Goal: Check status: Check status

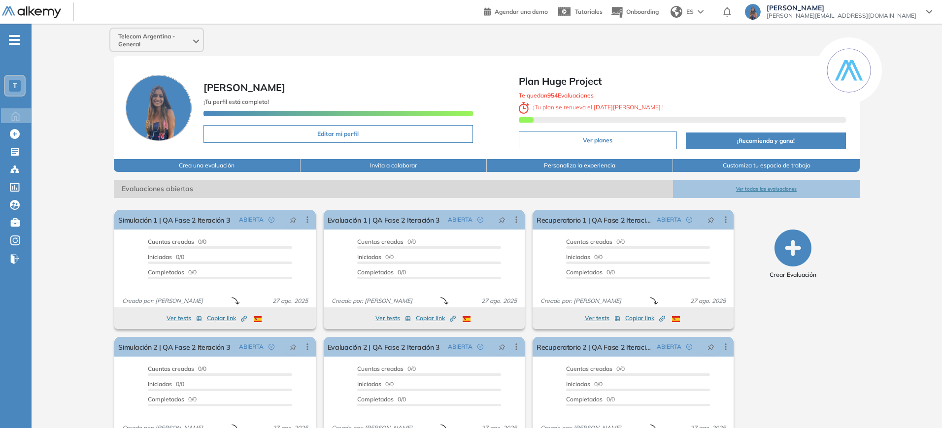
click at [15, 90] on div "T" at bounding box center [15, 86] width 12 height 12
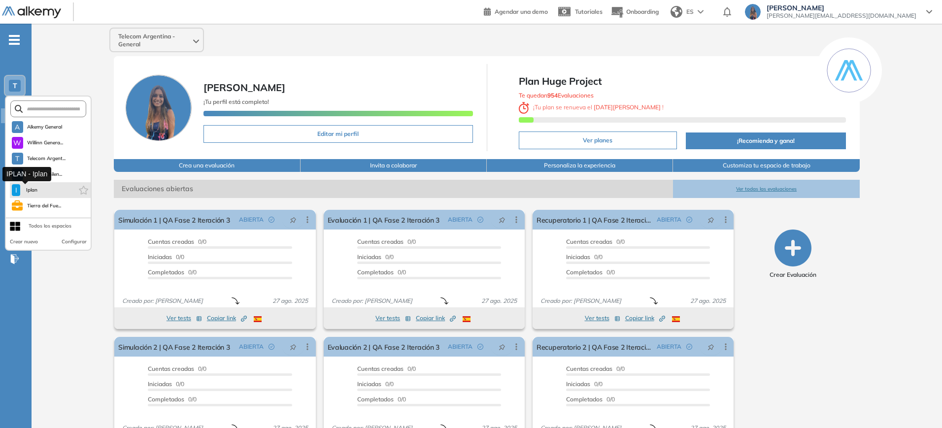
click at [34, 191] on span "Iplan" at bounding box center [31, 190] width 15 height 8
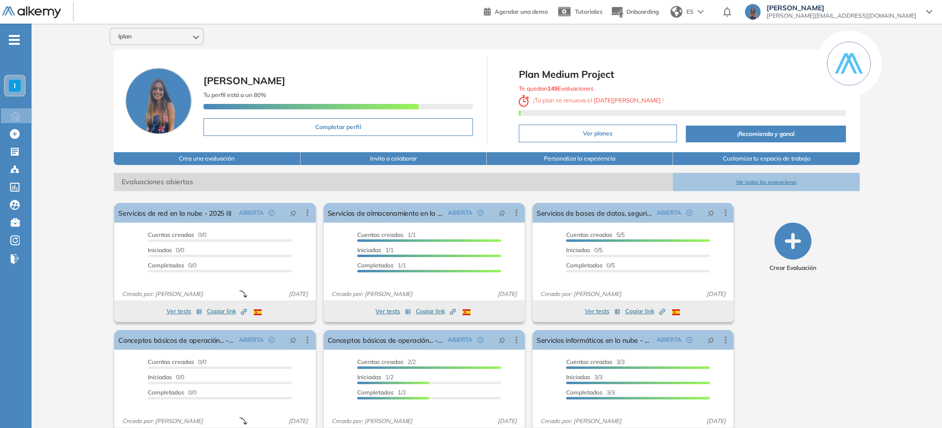
click at [793, 184] on button "Ver todas las evaluaciones" at bounding box center [766, 182] width 186 height 18
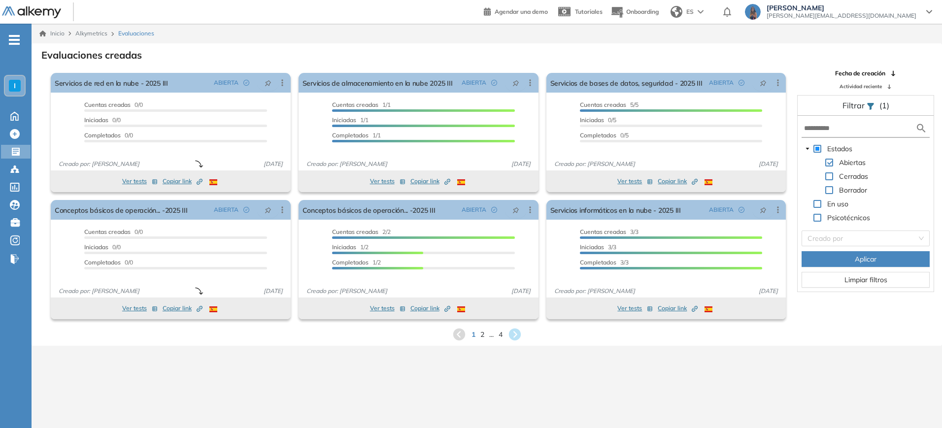
click at [503, 336] on div "1 2 ... 4" at bounding box center [486, 334] width 895 height 15
click at [501, 334] on span "4" at bounding box center [500, 334] width 4 height 11
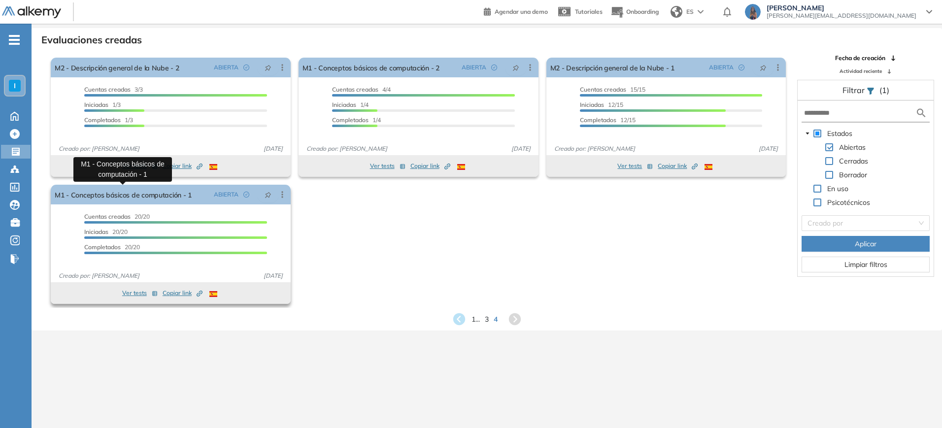
scroll to position [24, 0]
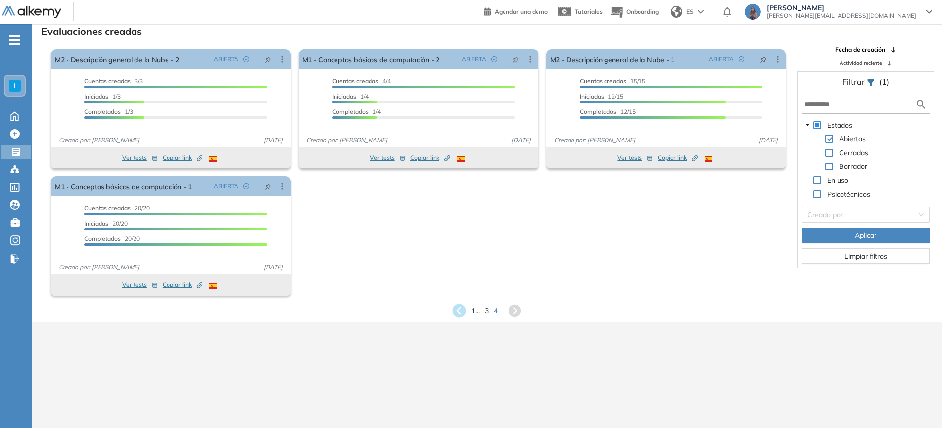
click at [458, 311] on icon at bounding box center [458, 310] width 13 height 13
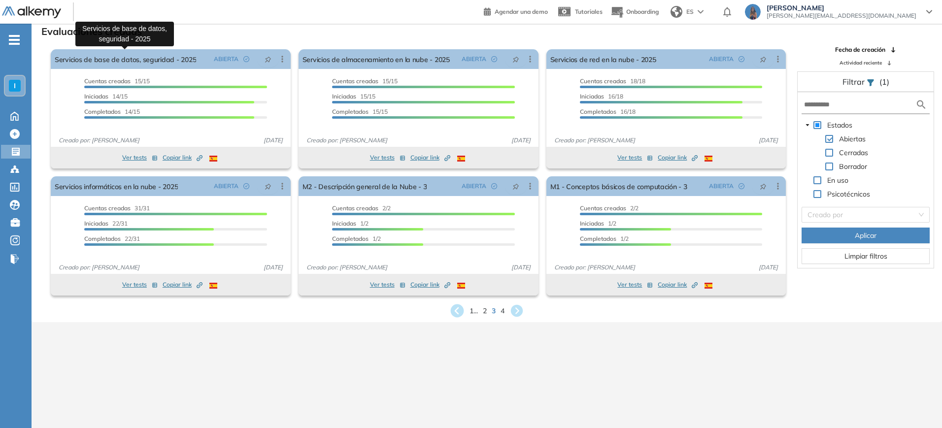
click at [458, 304] on icon at bounding box center [456, 310] width 13 height 13
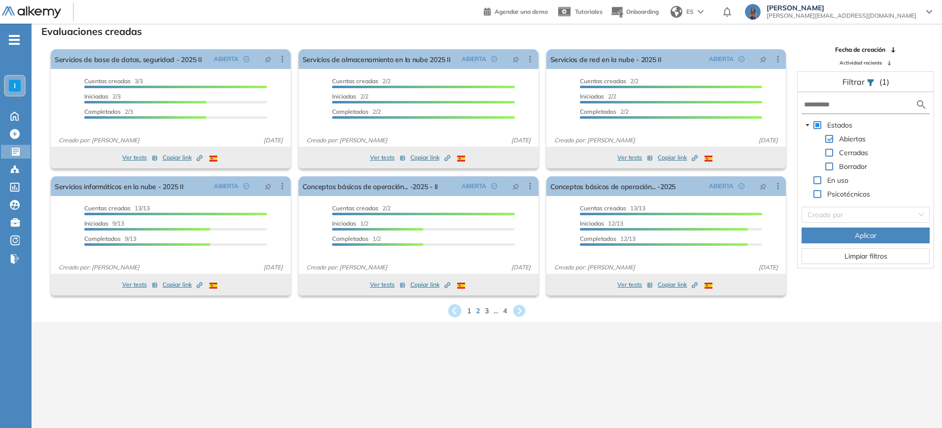
click at [457, 307] on icon at bounding box center [454, 310] width 13 height 13
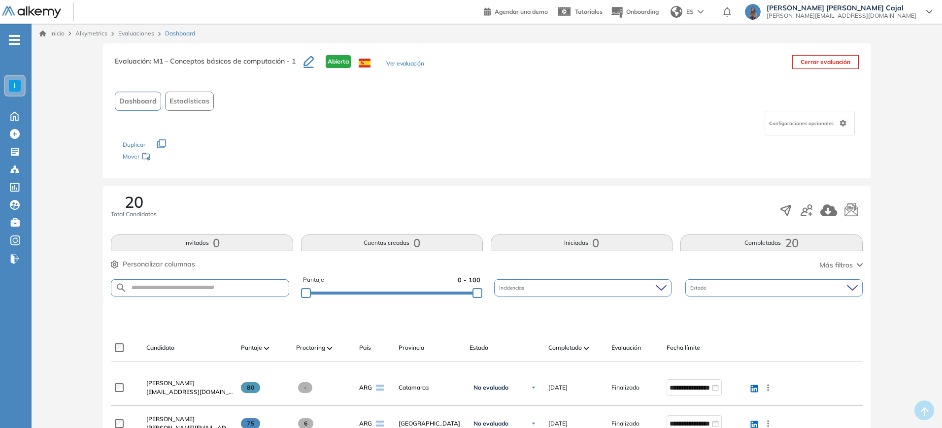
click at [759, 252] on div "20 Total Candidatos Invitados 0 Cuentas creadas 0 Iniciadas 0 Completadas 20 Pe…" at bounding box center [486, 243] width 767 height 114
click at [762, 238] on button "Completadas 20" at bounding box center [771, 242] width 182 height 17
click at [587, 347] on img at bounding box center [586, 348] width 5 height 3
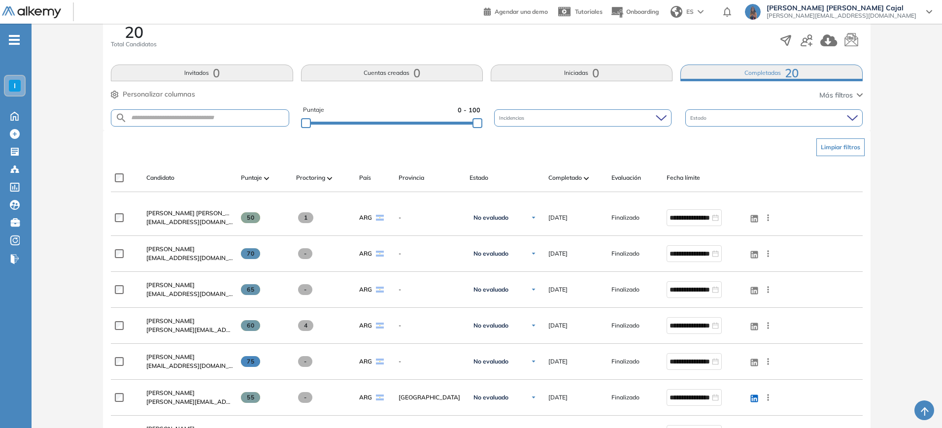
scroll to position [193, 0]
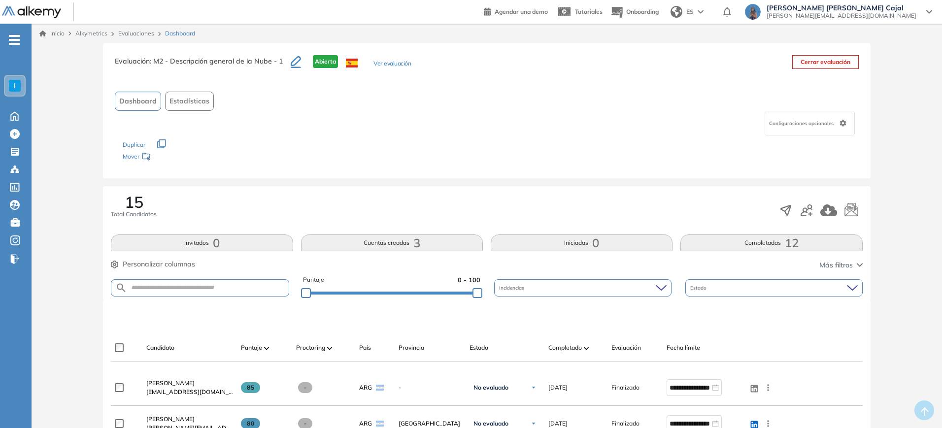
click at [762, 238] on button "Completadas 12" at bounding box center [771, 242] width 182 height 17
click at [587, 347] on img at bounding box center [586, 348] width 5 height 3
click at [762, 238] on button "Completadas 1" at bounding box center [771, 242] width 182 height 17
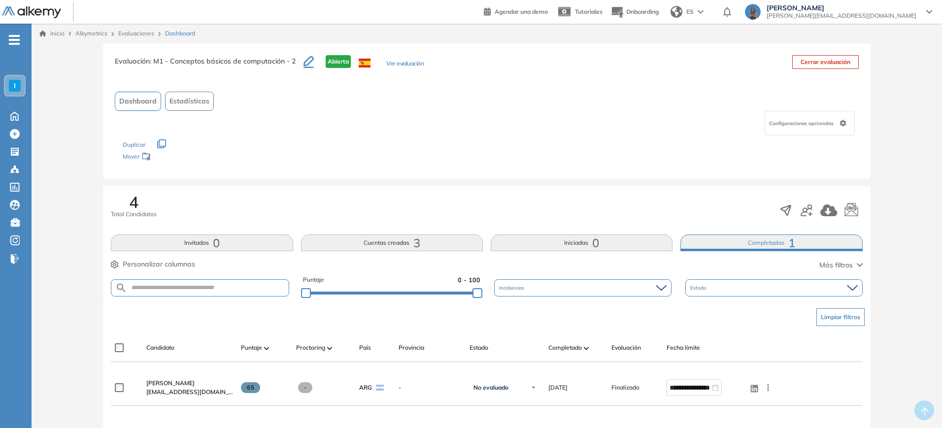
click at [587, 347] on img at bounding box center [586, 348] width 5 height 3
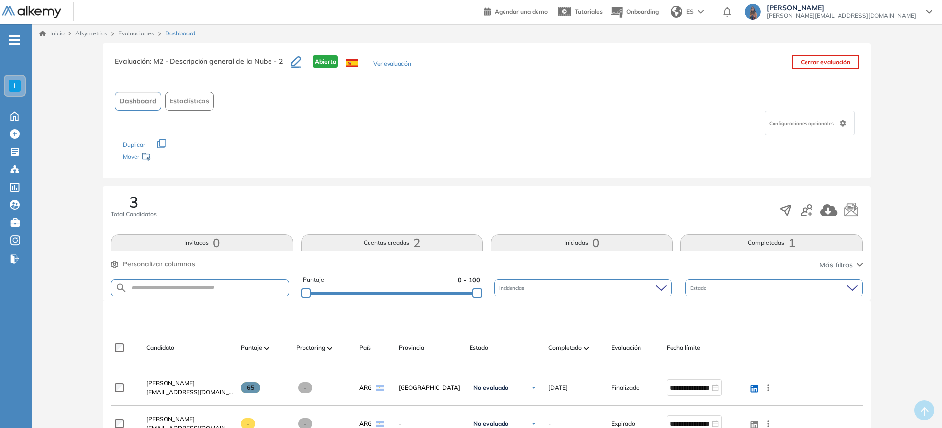
click at [762, 238] on button "Completadas 1" at bounding box center [771, 242] width 182 height 17
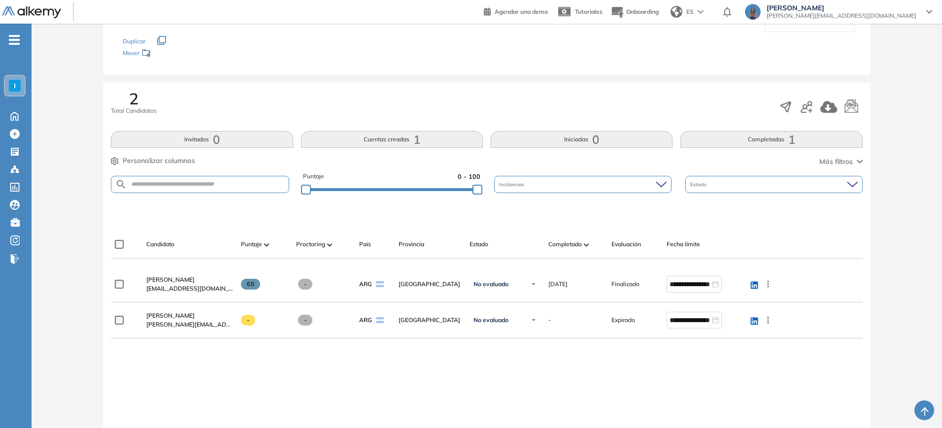
scroll to position [123, 0]
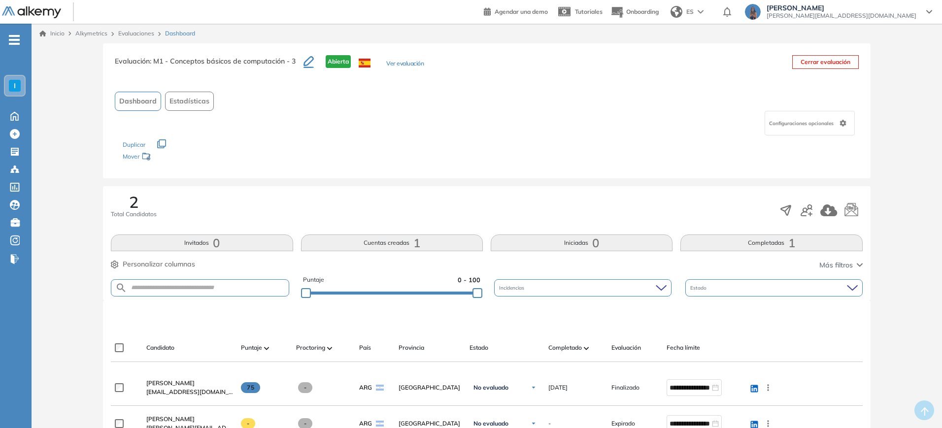
click at [821, 250] on button "Completadas 1" at bounding box center [771, 242] width 182 height 17
click at [786, 243] on span "22" at bounding box center [792, 243] width 14 height 0
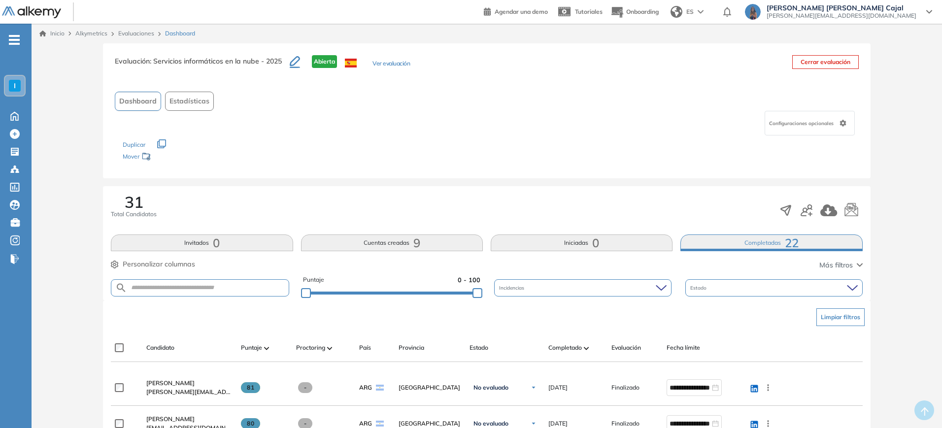
click at [588, 348] on img at bounding box center [586, 348] width 5 height 3
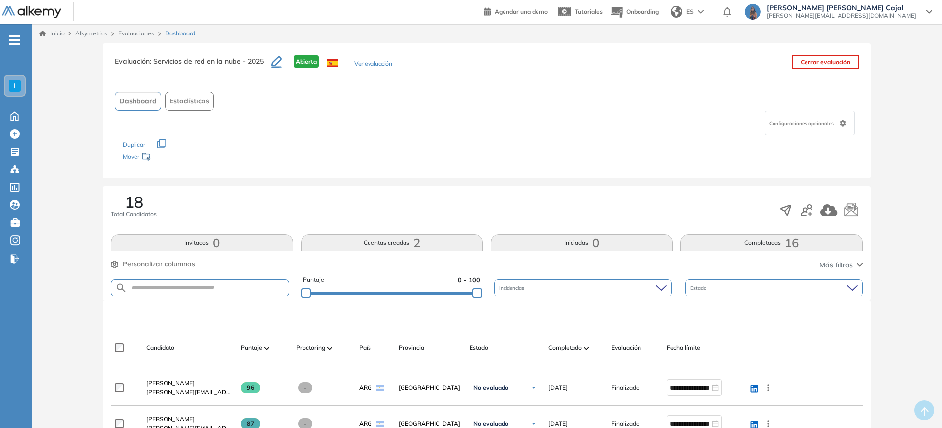
click at [786, 243] on span "16" at bounding box center [792, 243] width 14 height 0
click at [588, 348] on img at bounding box center [586, 348] width 5 height 3
click at [786, 243] on span "15" at bounding box center [792, 243] width 14 height 0
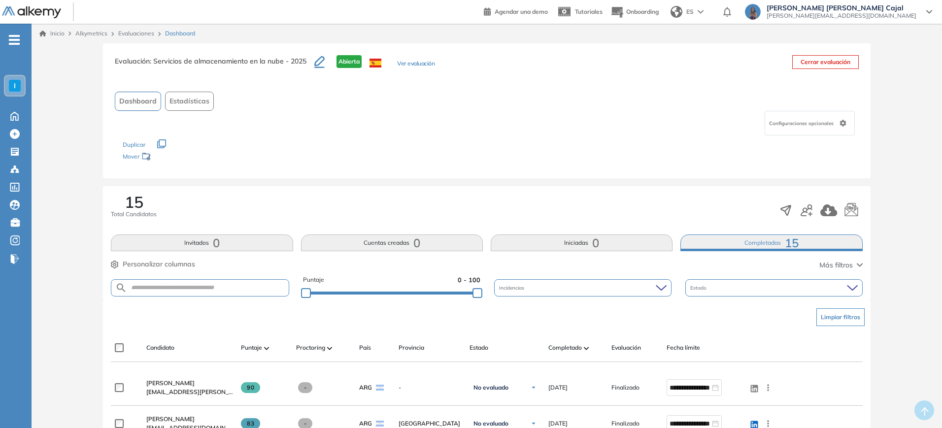
click at [588, 348] on img at bounding box center [586, 348] width 5 height 3
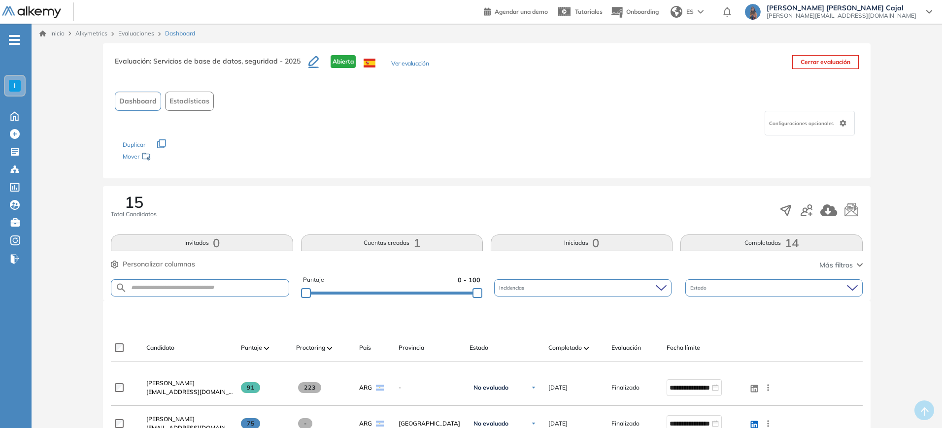
click at [786, 243] on span "14" at bounding box center [792, 243] width 14 height 0
click at [588, 348] on img at bounding box center [586, 348] width 5 height 3
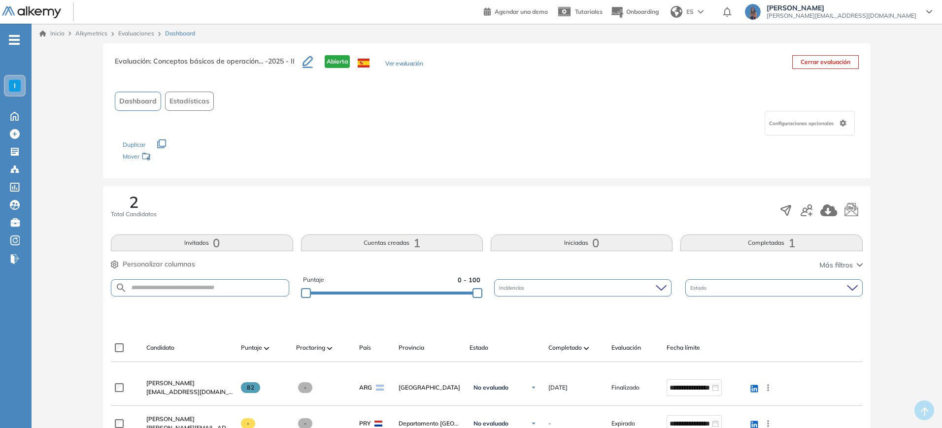
click at [725, 242] on button "Completadas 1" at bounding box center [771, 242] width 182 height 17
click at [791, 243] on span "12" at bounding box center [792, 243] width 14 height 0
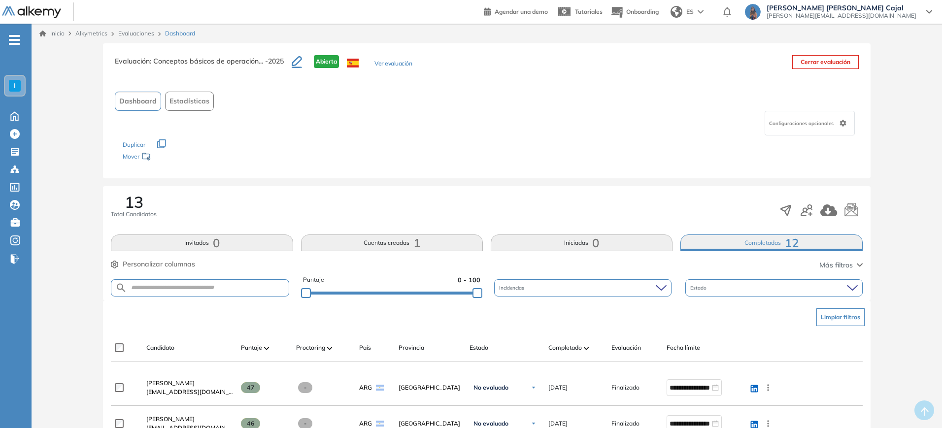
click at [587, 348] on img at bounding box center [586, 348] width 5 height 3
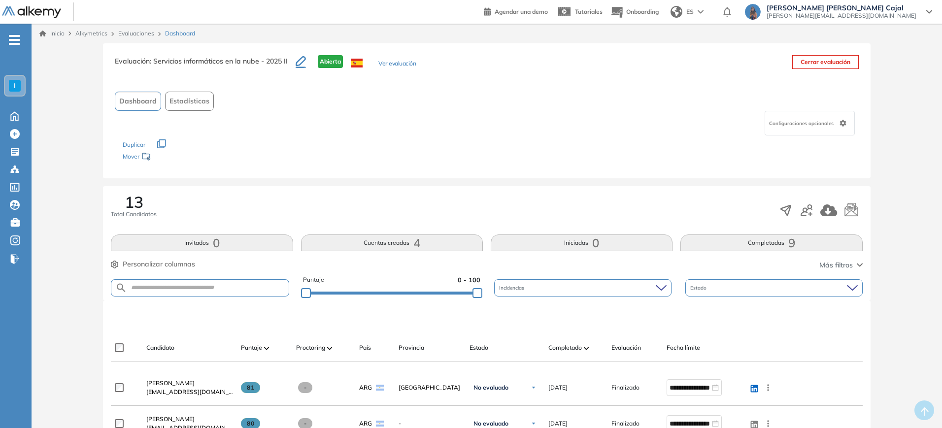
click at [746, 244] on button "Completadas 9" at bounding box center [771, 242] width 182 height 17
click at [593, 348] on div "Completado" at bounding box center [575, 348] width 55 height 12
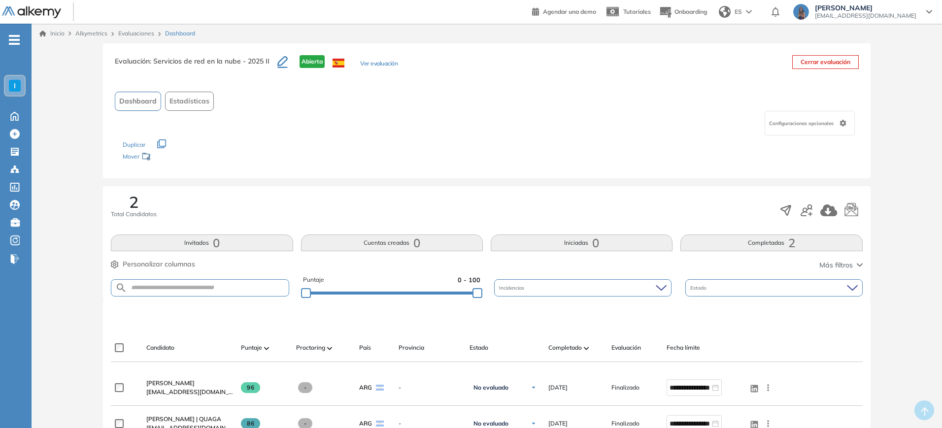
click at [758, 241] on button "Completadas 2" at bounding box center [771, 242] width 182 height 17
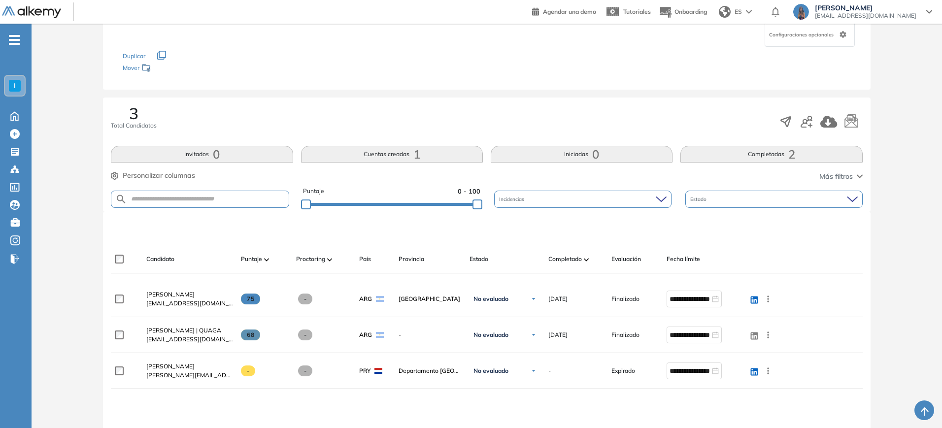
scroll to position [91, 0]
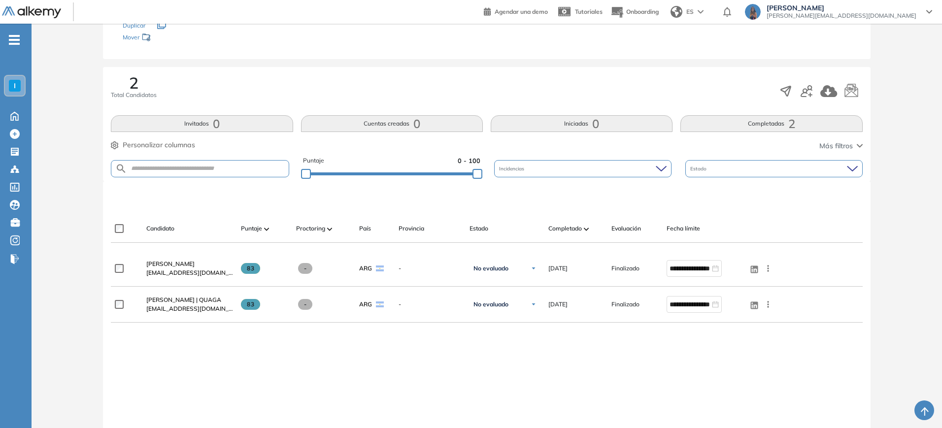
scroll to position [121, 0]
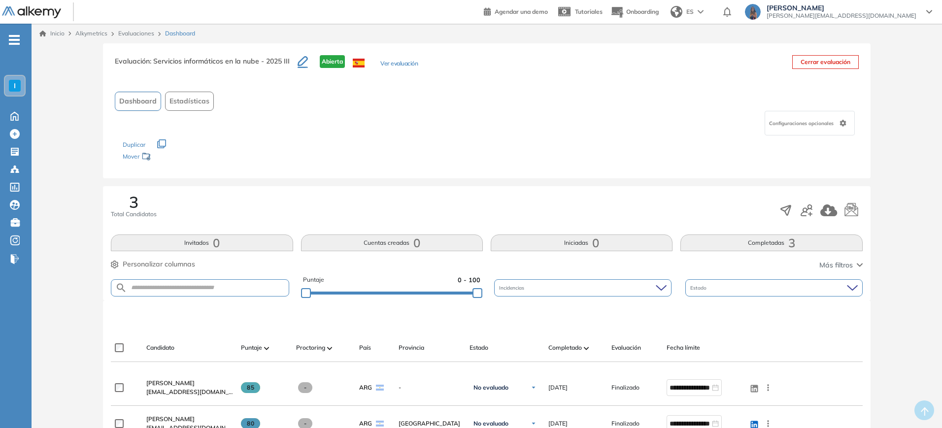
click at [799, 246] on button "Completadas 3" at bounding box center [771, 242] width 182 height 17
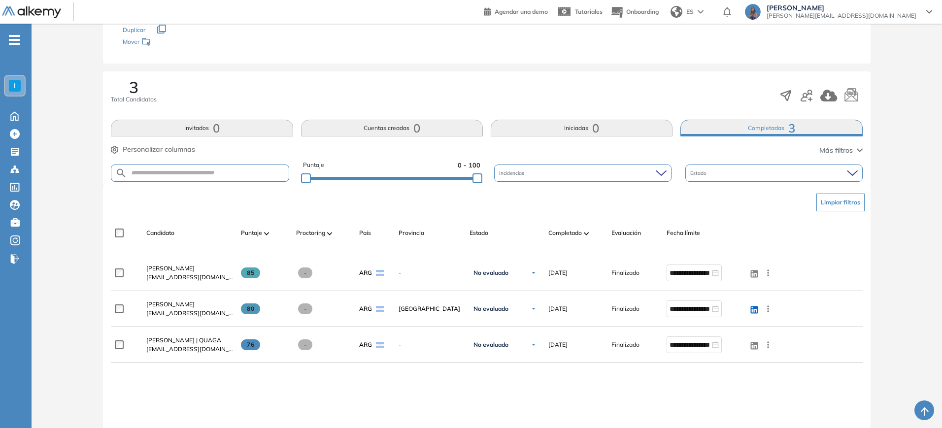
scroll to position [134, 0]
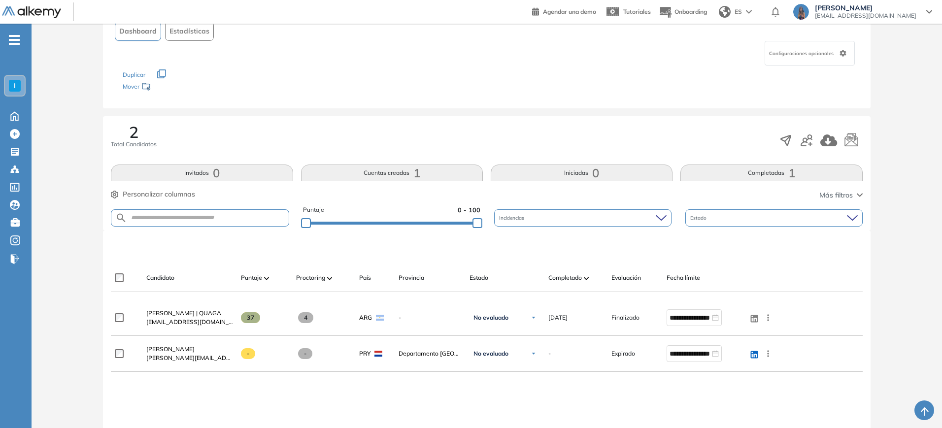
scroll to position [71, 0]
